Goal: Transaction & Acquisition: Purchase product/service

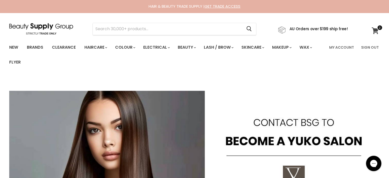
click at [374, 30] on icon at bounding box center [375, 30] width 7 height 7
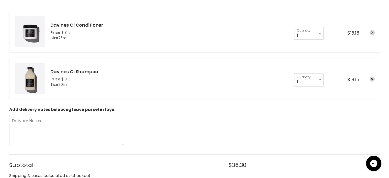
scroll to position [102, 0]
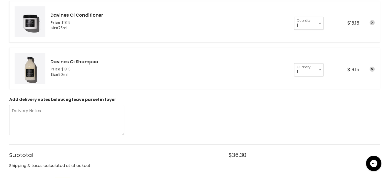
click at [372, 19] on div "1 2 3 4 5 6 7 8 9 10+ Quantity 1 Quantity $18.15" at bounding box center [332, 22] width 86 height 16
click at [371, 23] on link "remove Davines Oi Conditioner" at bounding box center [372, 22] width 5 height 5
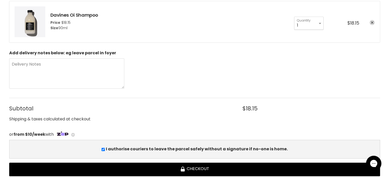
click at [371, 23] on link "remove Davines Oi Shampoo" at bounding box center [372, 22] width 5 height 5
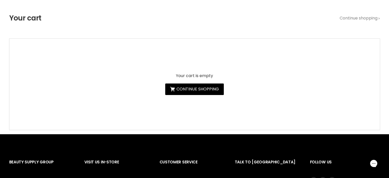
scroll to position [6, 0]
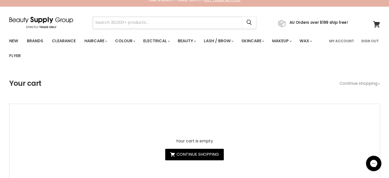
paste input "ASP Kitoko Oil Treatment"
type input "ASP Kitoko Oil Treatment"
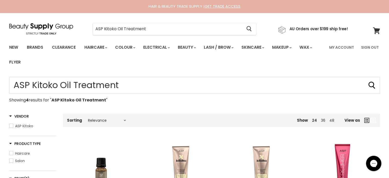
scroll to position [102, 0]
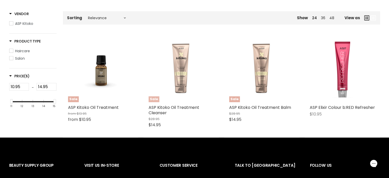
type input "ASP Kitoko Oil Treatment"
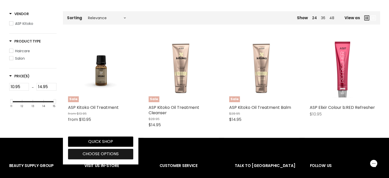
click at [110, 155] on span "Choose options" at bounding box center [101, 154] width 36 height 6
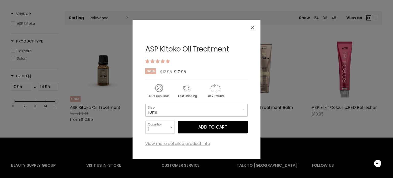
drag, startPoint x: 162, startPoint y: 112, endPoint x: 162, endPoint y: 115, distance: 3.3
click at [162, 112] on select "10ml 115ml 290ml" at bounding box center [196, 110] width 102 height 13
click at [145, 104] on select "10ml 115ml 290ml" at bounding box center [196, 110] width 102 height 13
select select "115ml"
click at [213, 126] on button "Add to cart" at bounding box center [213, 127] width 70 height 13
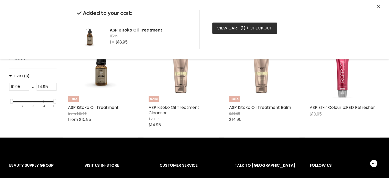
click at [233, 26] on link "View cart ( 1 ) / Checkout" at bounding box center [244, 28] width 65 height 11
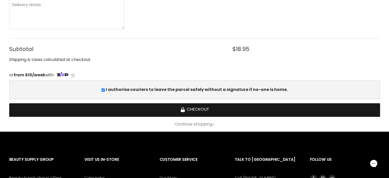
scroll to position [205, 0]
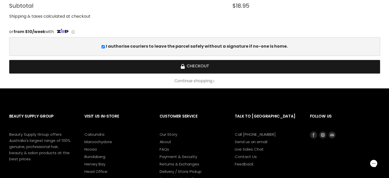
click at [181, 65] on icon "Checkout" at bounding box center [182, 66] width 5 height 5
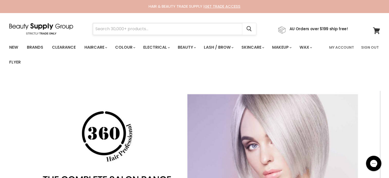
paste input "Davines Oi Shampoo"
type input "Davines Oi Shampoo"
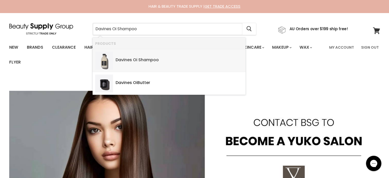
click at [140, 58] on b "Shampoo" at bounding box center [148, 60] width 20 height 6
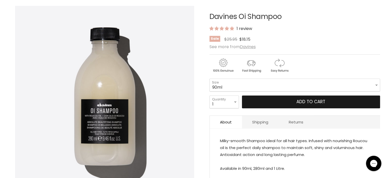
click at [306, 99] on span "Add to cart" at bounding box center [311, 102] width 29 height 6
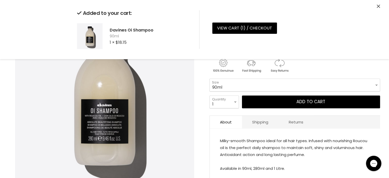
click at [380, 6] on icon "Close" at bounding box center [378, 6] width 3 height 3
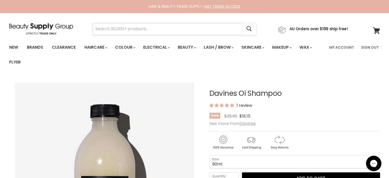
paste input "Davines Oi Conditioner"
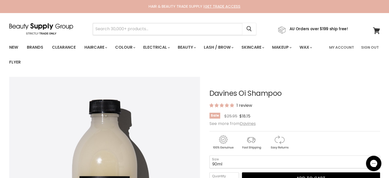
type input "Davines Oi Conditioner"
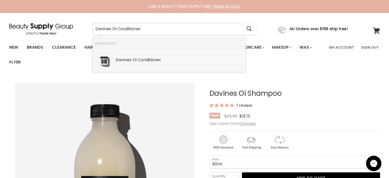
click at [145, 61] on b "Conditioner" at bounding box center [150, 60] width 24 height 6
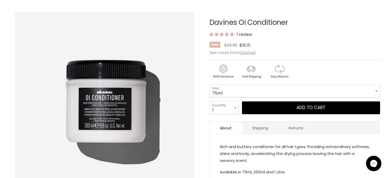
scroll to position [102, 0]
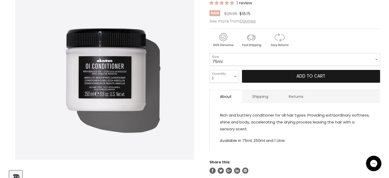
click at [276, 73] on button "Add to cart" at bounding box center [311, 76] width 138 height 13
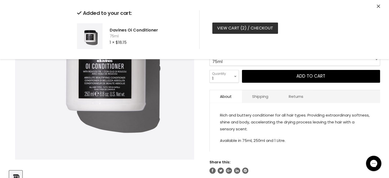
click at [223, 27] on link "View cart ( 2 ) / Checkout" at bounding box center [245, 28] width 66 height 11
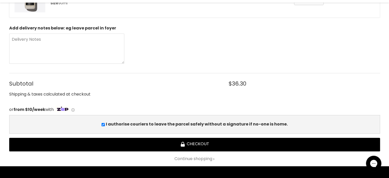
scroll to position [256, 0]
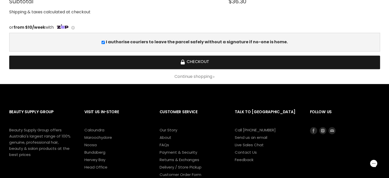
click at [193, 56] on button "Checkout" at bounding box center [194, 63] width 371 height 14
